Goal: Task Accomplishment & Management: Use online tool/utility

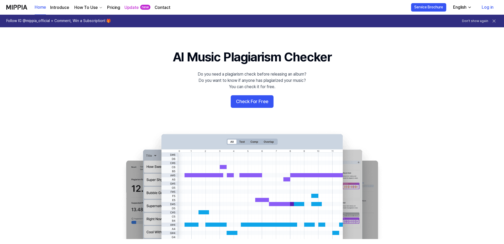
click at [256, 101] on button "Check For Free" at bounding box center [252, 101] width 43 height 13
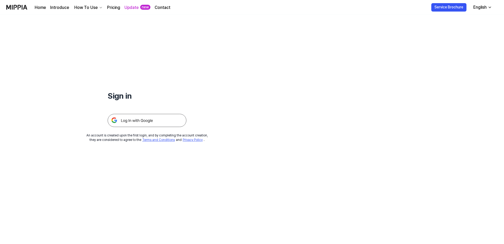
click at [138, 123] on img at bounding box center [147, 120] width 79 height 13
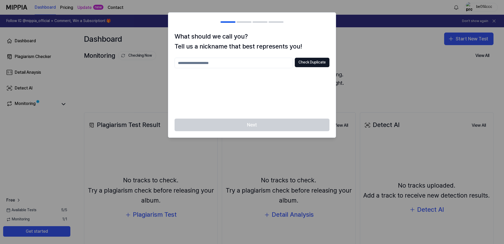
click at [238, 66] on input "text" at bounding box center [234, 63] width 118 height 11
type input "********"
click at [305, 65] on button "Check Duplicate" at bounding box center [312, 62] width 35 height 9
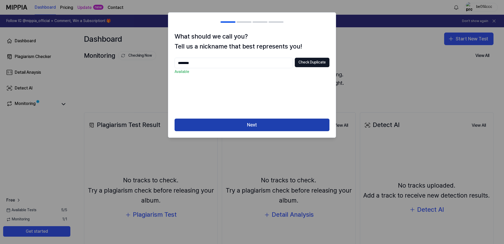
click at [266, 126] on button "Next" at bounding box center [252, 125] width 155 height 13
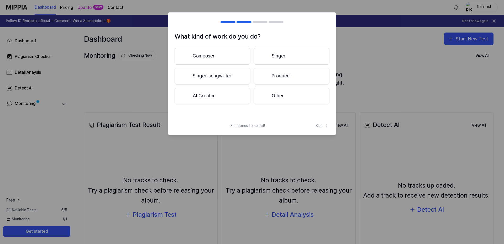
click at [210, 97] on button "AI Creator" at bounding box center [213, 96] width 76 height 17
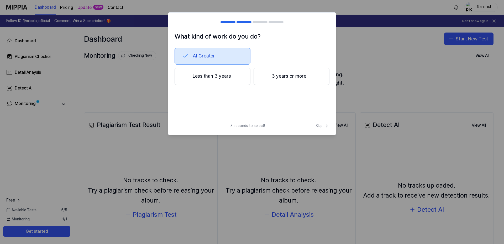
click at [215, 79] on button "Less than 3 years" at bounding box center [213, 76] width 76 height 17
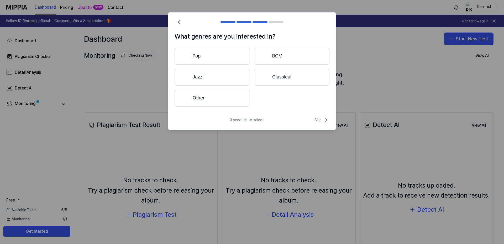
click at [211, 57] on button "Pop" at bounding box center [212, 56] width 75 height 17
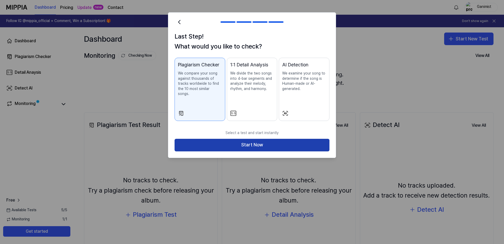
click at [248, 139] on button "Start Now" at bounding box center [252, 145] width 155 height 13
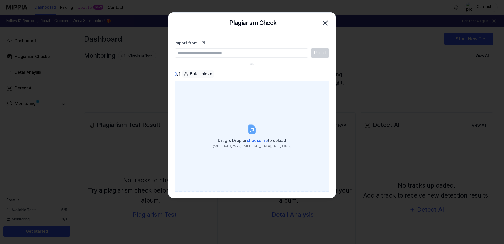
click at [256, 138] on div "Drag & Drop or choose file to upload" at bounding box center [252, 140] width 79 height 7
click at [0, 0] on input "Drag & Drop or choose file to upload (MP3, AAC, WAV, [MEDICAL_DATA], AIFF, OGG)" at bounding box center [0, 0] width 0 height 0
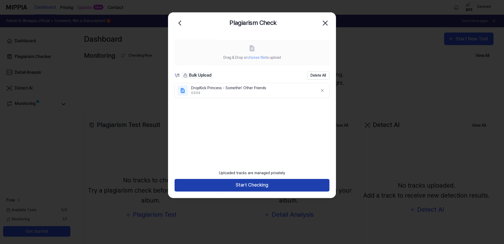
click at [256, 185] on button "Start Checking" at bounding box center [252, 185] width 155 height 13
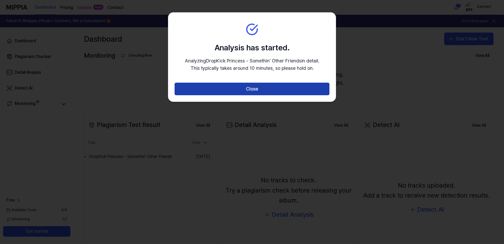
click at [276, 89] on button "Close" at bounding box center [252, 89] width 155 height 13
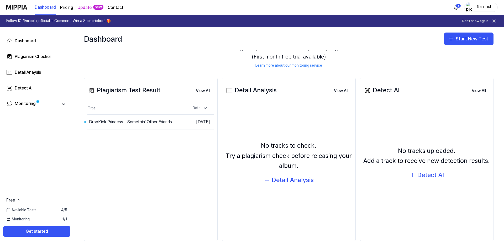
scroll to position [42, 0]
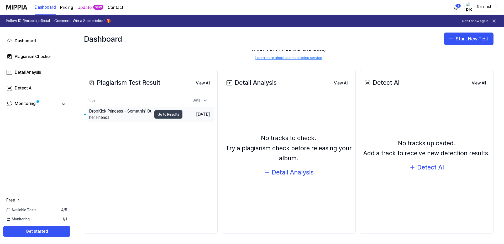
click at [167, 114] on button "Go to Results" at bounding box center [168, 114] width 28 height 8
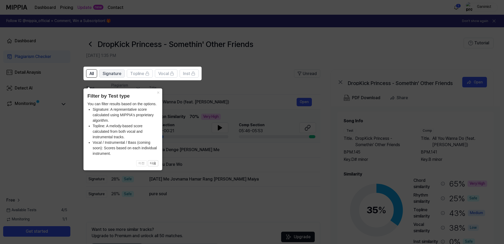
click at [112, 76] on span "Signature" at bounding box center [112, 74] width 19 height 6
click at [158, 89] on button "×" at bounding box center [158, 92] width 8 height 7
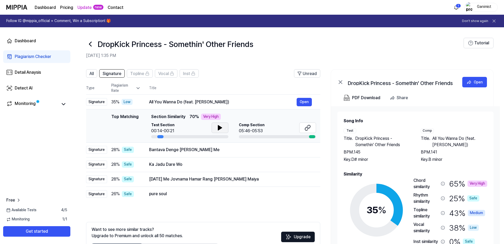
click at [221, 130] on icon at bounding box center [220, 128] width 6 height 6
click at [219, 131] on icon at bounding box center [220, 128] width 6 height 6
click at [303, 103] on button "Open" at bounding box center [304, 102] width 15 height 8
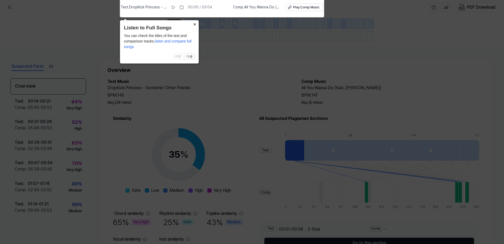
click at [195, 24] on button "×" at bounding box center [194, 23] width 8 height 7
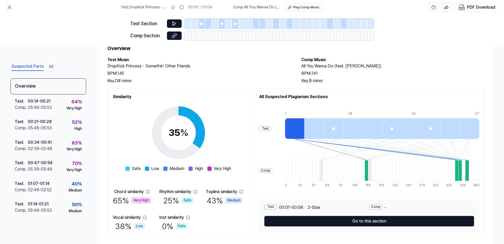
scroll to position [34, 0]
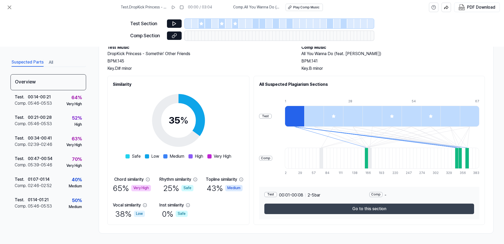
click at [347, 210] on button "Go to this section" at bounding box center [369, 209] width 210 height 11
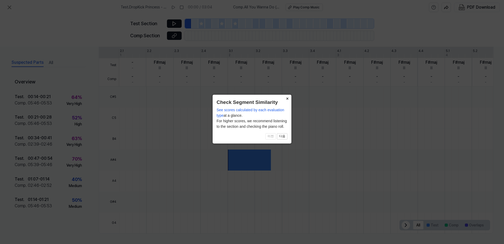
click at [288, 97] on button "×" at bounding box center [287, 98] width 8 height 7
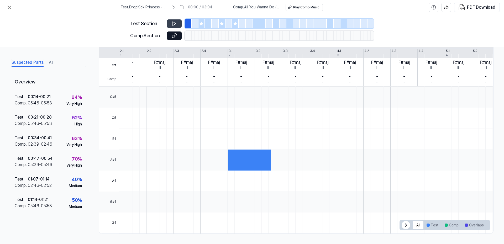
click at [176, 24] on icon at bounding box center [174, 23] width 5 height 5
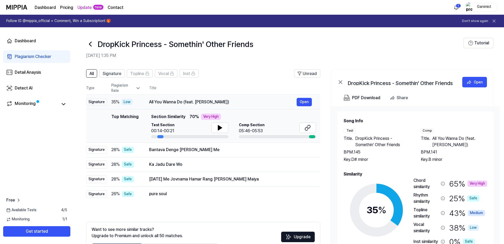
drag, startPoint x: 150, startPoint y: 101, endPoint x: 226, endPoint y: 103, distance: 75.9
click at [226, 103] on div "All You Wanna Do (feat. [PERSON_NAME])" at bounding box center [223, 102] width 148 height 6
drag, startPoint x: 225, startPoint y: 103, endPoint x: 150, endPoint y: 108, distance: 74.8
click at [150, 108] on td "All You Wanna Do (feat. [PERSON_NAME]) Open" at bounding box center [231, 102] width 180 height 15
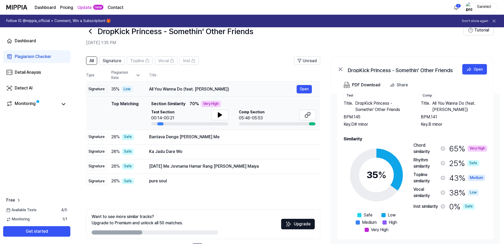
scroll to position [33, 0]
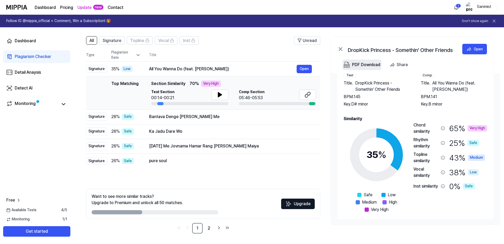
click at [368, 64] on div "PDF Download" at bounding box center [366, 64] width 28 height 7
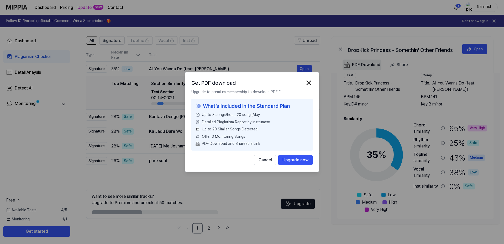
scroll to position [22, 0]
click at [267, 160] on button "Cancel" at bounding box center [265, 160] width 22 height 11
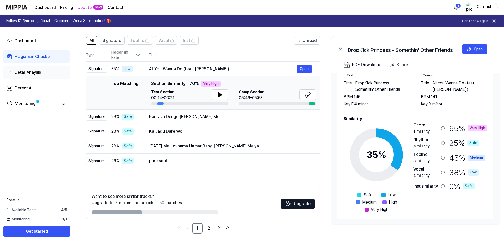
click at [34, 70] on div "Detail Anaysis" at bounding box center [28, 72] width 26 height 6
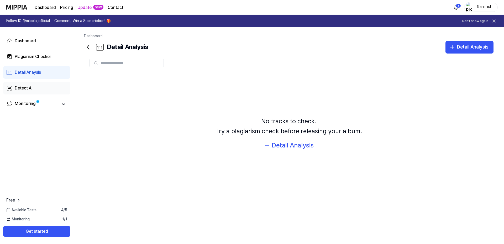
click at [30, 87] on div "Detect AI" at bounding box center [24, 88] width 18 height 6
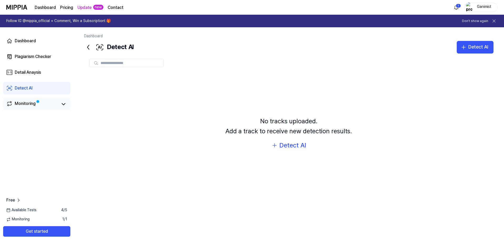
click at [30, 104] on div "Monitoring" at bounding box center [25, 104] width 21 height 7
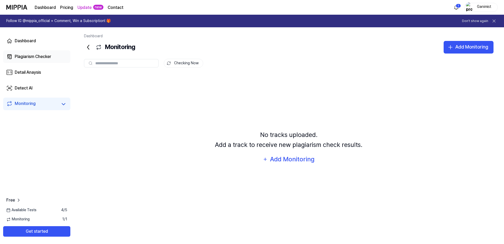
click at [29, 57] on div "Plagiarism Checker" at bounding box center [33, 57] width 37 height 6
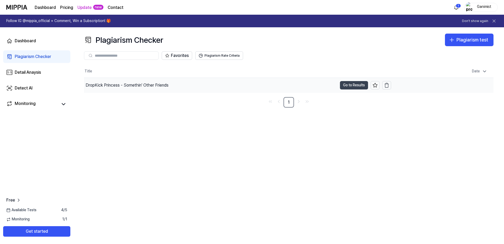
click at [353, 84] on button "Go to Results" at bounding box center [354, 85] width 28 height 8
click at [460, 39] on div "Plagiarism test" at bounding box center [473, 40] width 32 height 8
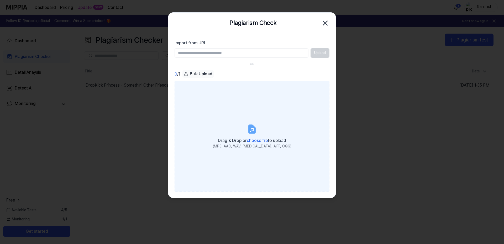
click at [253, 143] on span "choose file" at bounding box center [257, 140] width 21 height 5
click at [0, 0] on input "Drag & Drop or choose file to upload (MP3, AAC, WAV, [MEDICAL_DATA], AIFF, OGG)" at bounding box center [0, 0] width 0 height 0
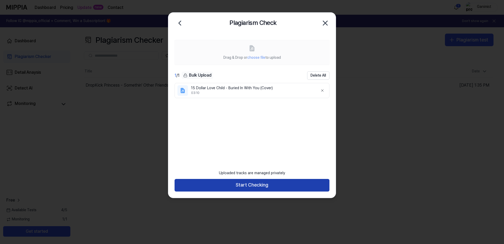
click at [271, 184] on button "Start Checking" at bounding box center [252, 185] width 155 height 13
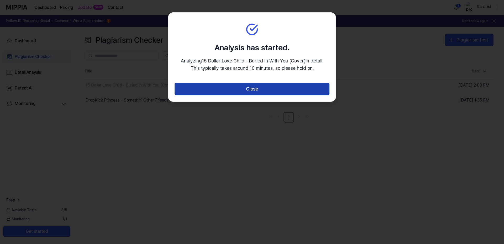
click at [261, 93] on button "Close" at bounding box center [252, 89] width 155 height 13
